Goal: Navigation & Orientation: Find specific page/section

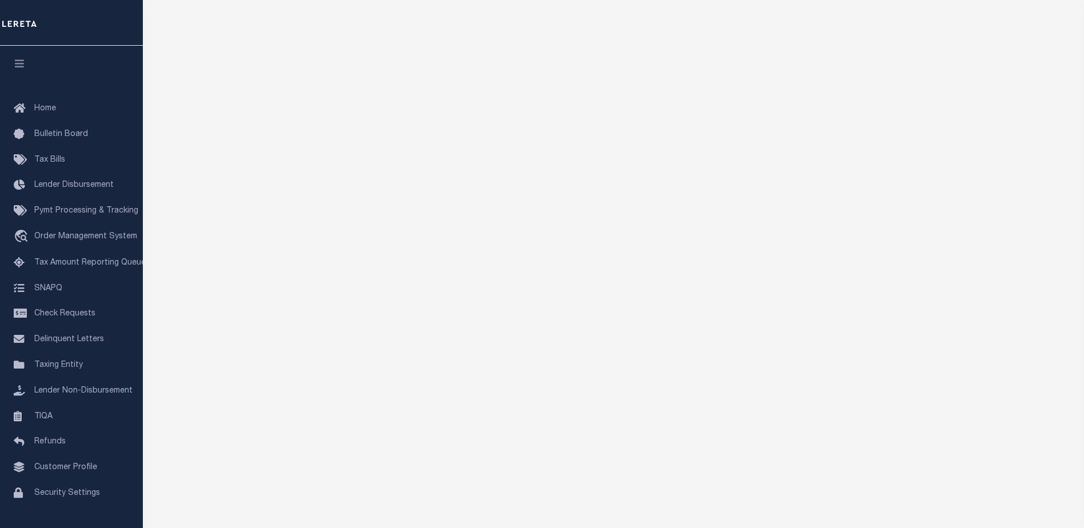
scroll to position [114, 0]
drag, startPoint x: 37, startPoint y: 113, endPoint x: 65, endPoint y: 123, distance: 30.6
click at [38, 113] on span "Home" at bounding box center [45, 109] width 22 height 8
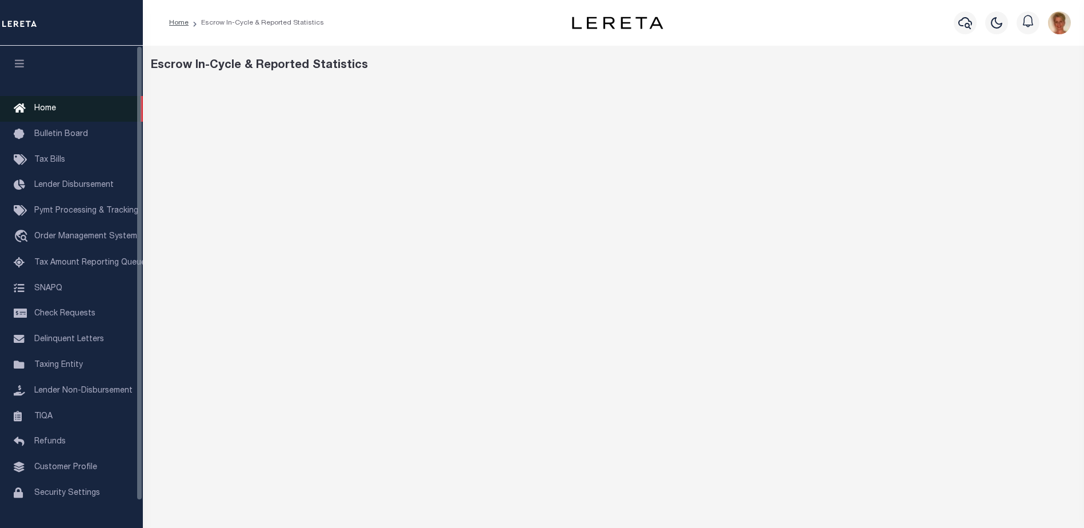
drag, startPoint x: 38, startPoint y: 110, endPoint x: 43, endPoint y: 113, distance: 5.9
click at [38, 110] on span "Home" at bounding box center [45, 109] width 22 height 8
click at [53, 106] on span "Home" at bounding box center [45, 109] width 22 height 8
